Goal: Obtain resource: Download file/media

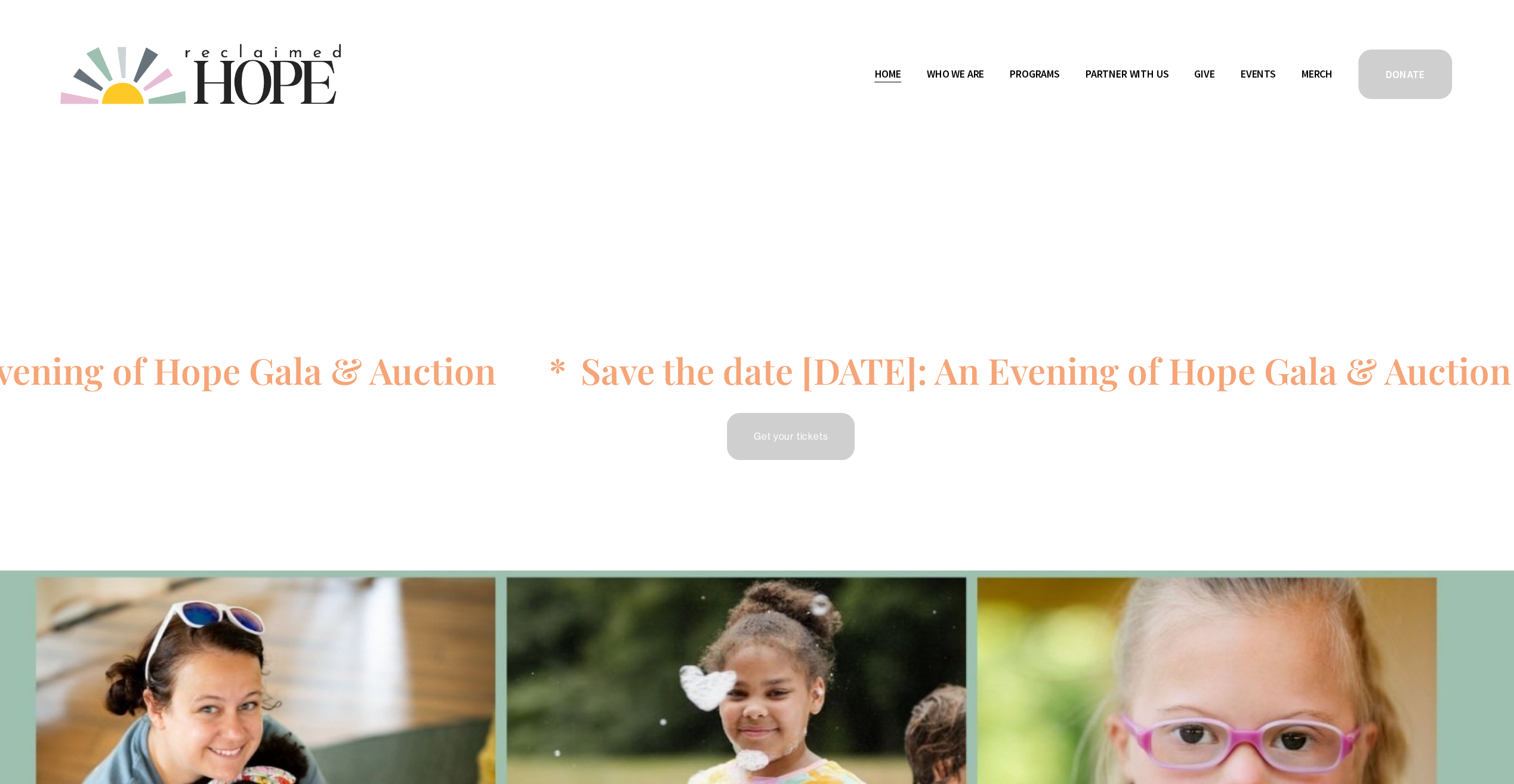
click at [0, 0] on span "Public Documents" at bounding box center [0, 0] width 0 height 0
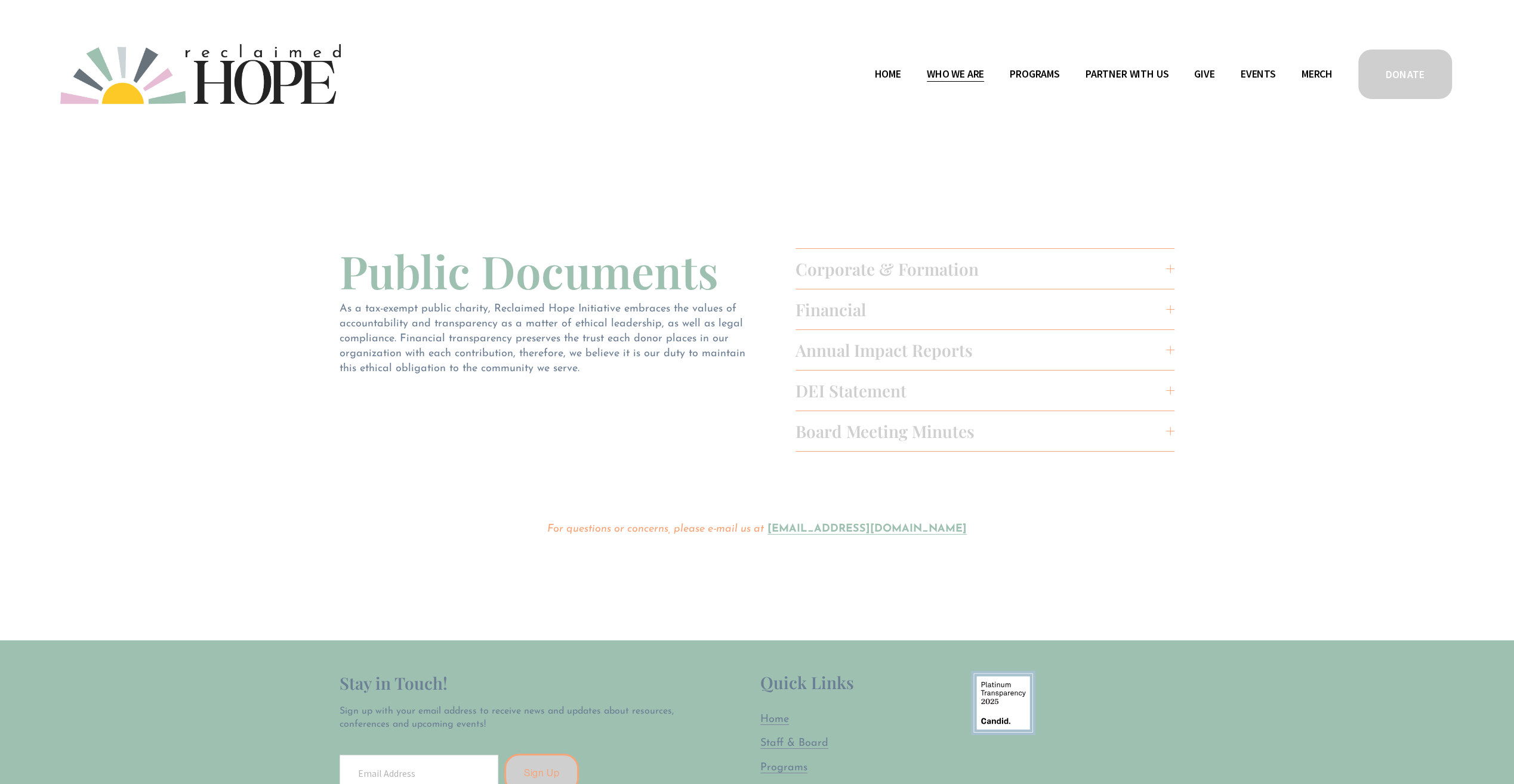
click at [929, 356] on span "Annual Impact Reports" at bounding box center [981, 350] width 371 height 22
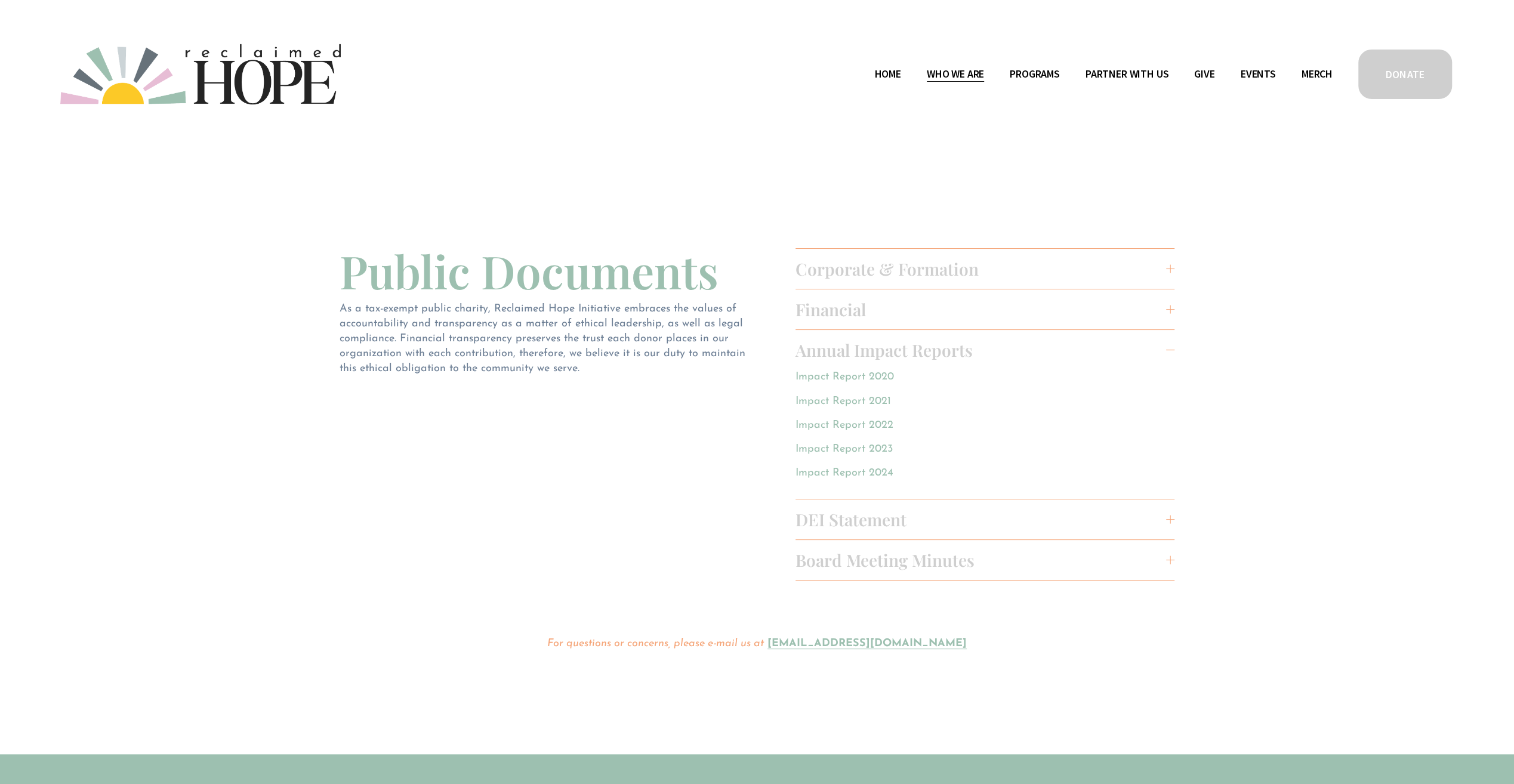
click at [873, 473] on link "Impact Report 2024" at bounding box center [844, 472] width 98 height 10
